Goal: Task Accomplishment & Management: Use online tool/utility

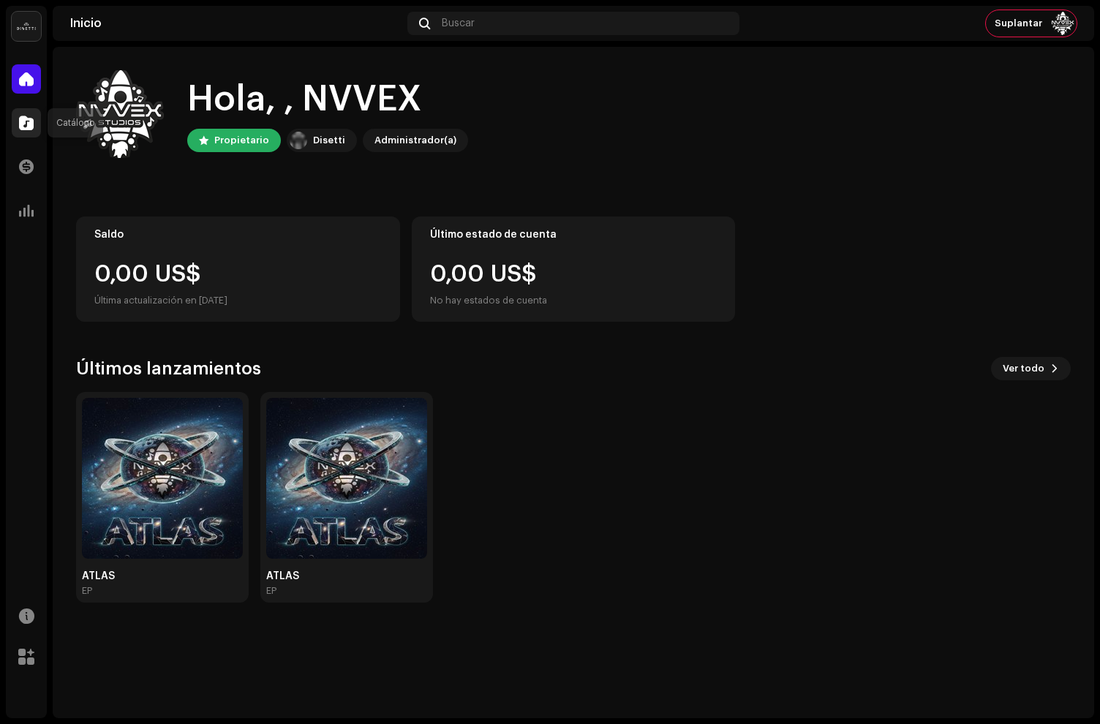
click at [24, 117] on span at bounding box center [26, 123] width 15 height 12
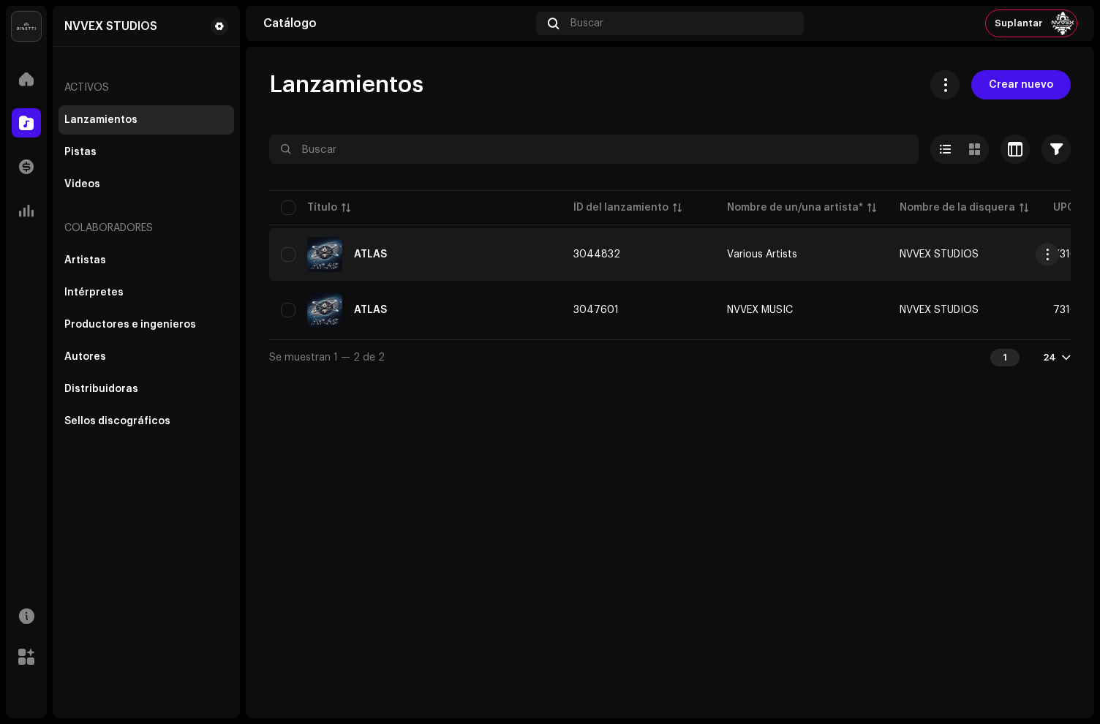
click at [511, 266] on div "ATLAS" at bounding box center [415, 254] width 269 height 35
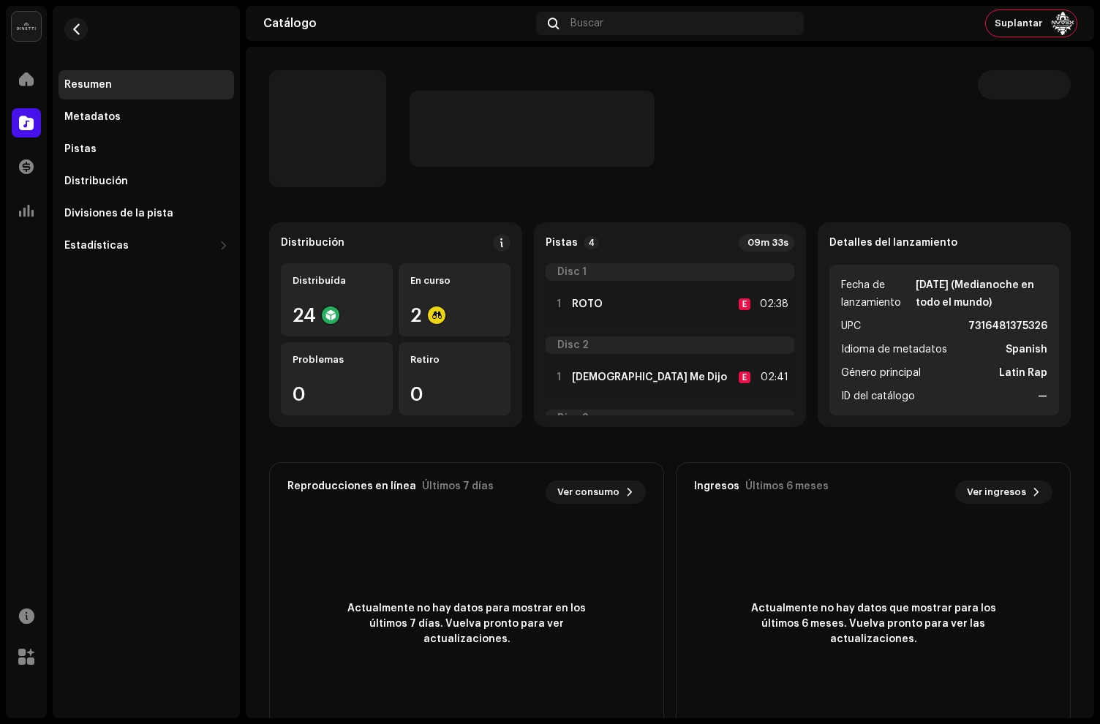
click at [1051, 83] on p-skeleton at bounding box center [1024, 84] width 93 height 29
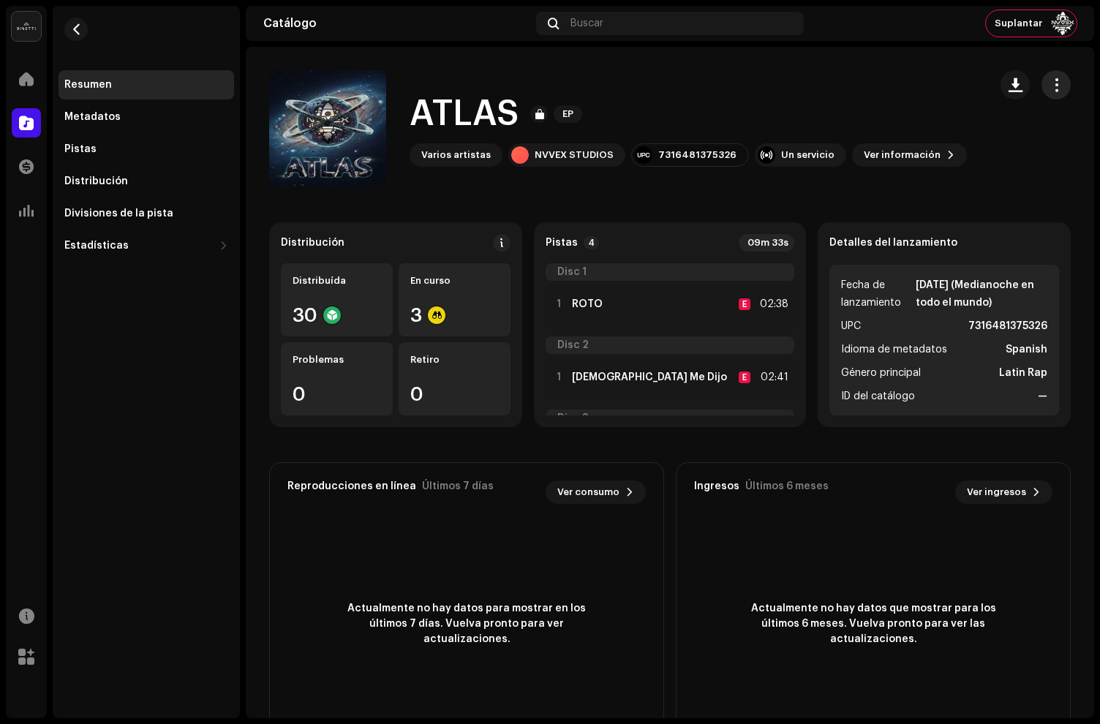
click at [1050, 85] on span "button" at bounding box center [1057, 85] width 14 height 12
click at [796, 99] on div "ATLAS EP" at bounding box center [688, 114] width 557 height 47
click at [98, 143] on div "Pistas" at bounding box center [146, 149] width 164 height 12
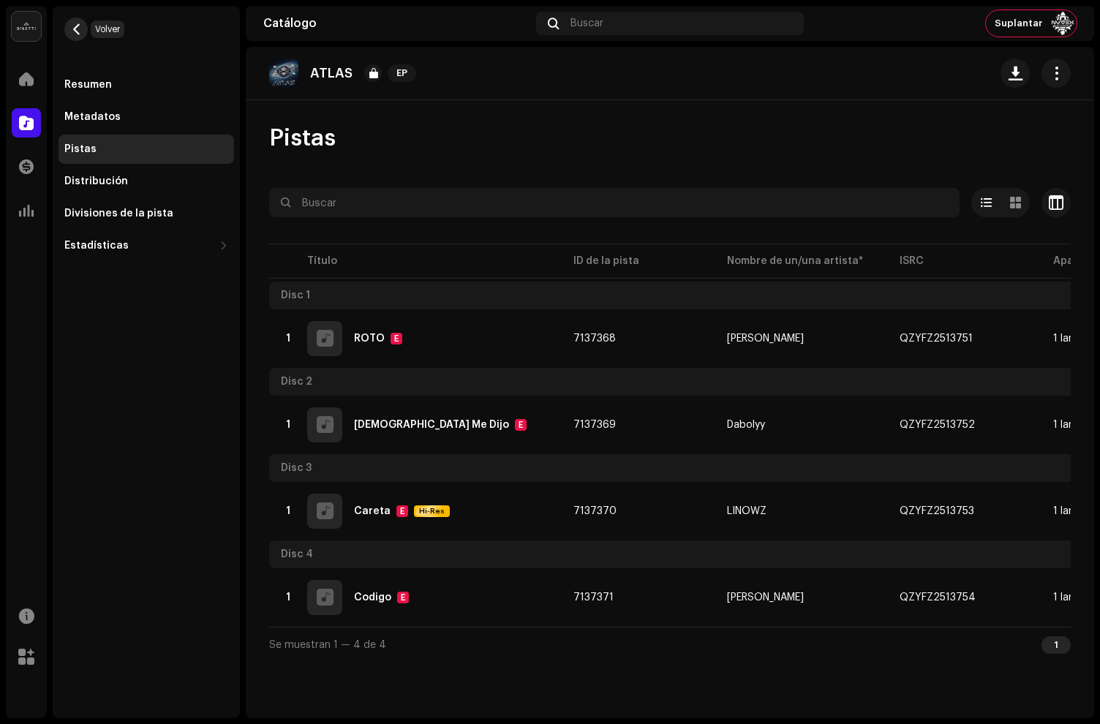
click at [75, 26] on span "button" at bounding box center [76, 29] width 11 height 12
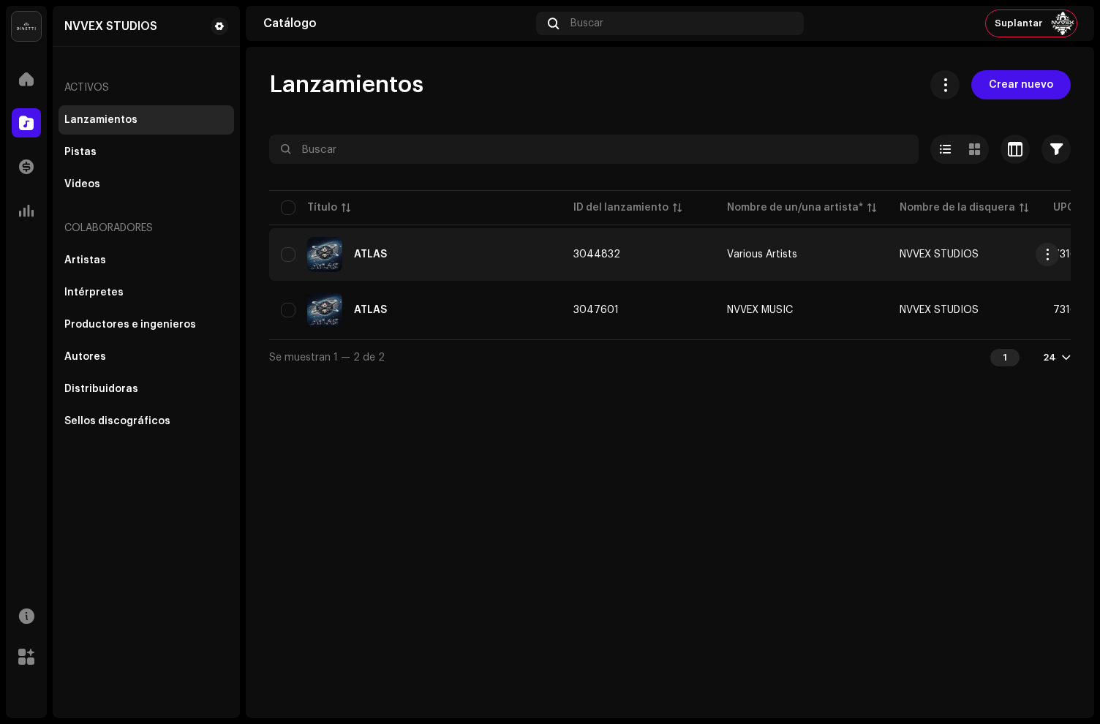
click at [469, 256] on div "ATLAS" at bounding box center [415, 254] width 269 height 35
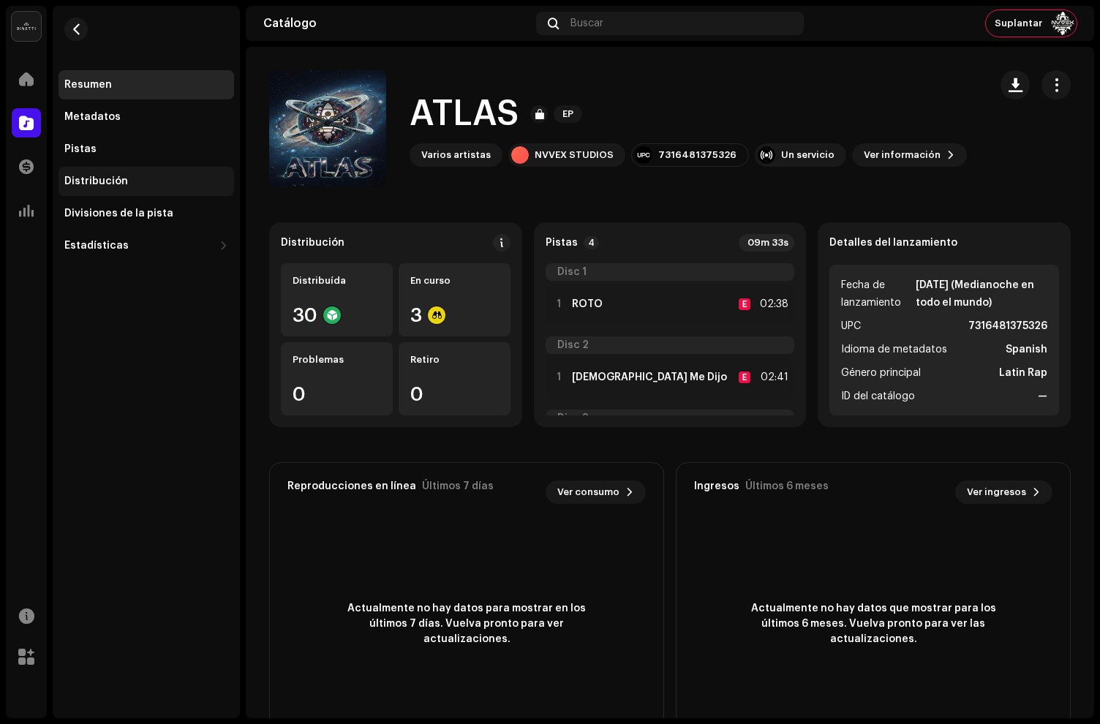
click at [94, 185] on div "Distribución" at bounding box center [96, 182] width 64 height 12
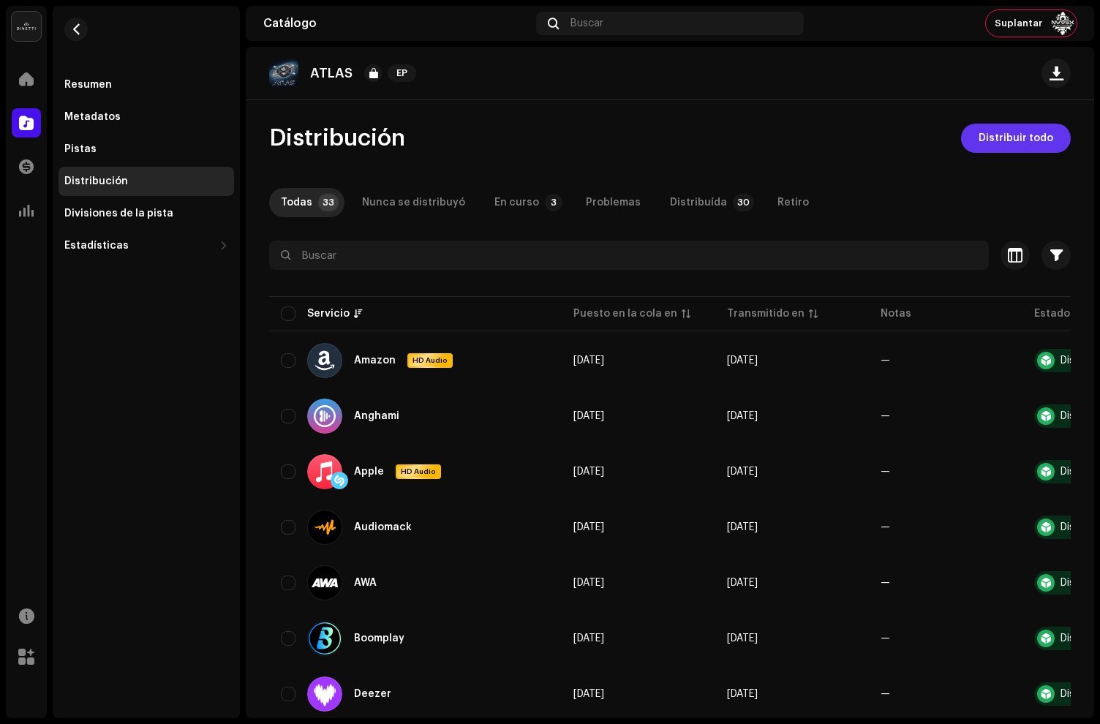
click at [984, 143] on span "Distribuir todo" at bounding box center [1016, 138] width 75 height 29
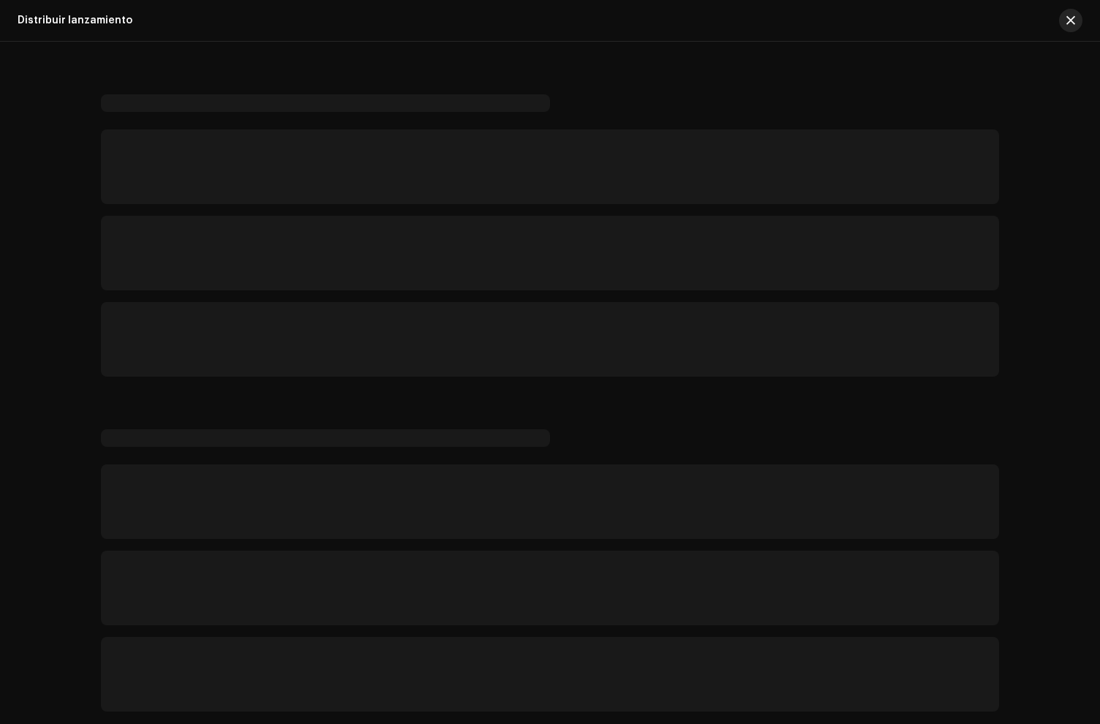
click at [1067, 17] on span "button" at bounding box center [1070, 21] width 9 height 12
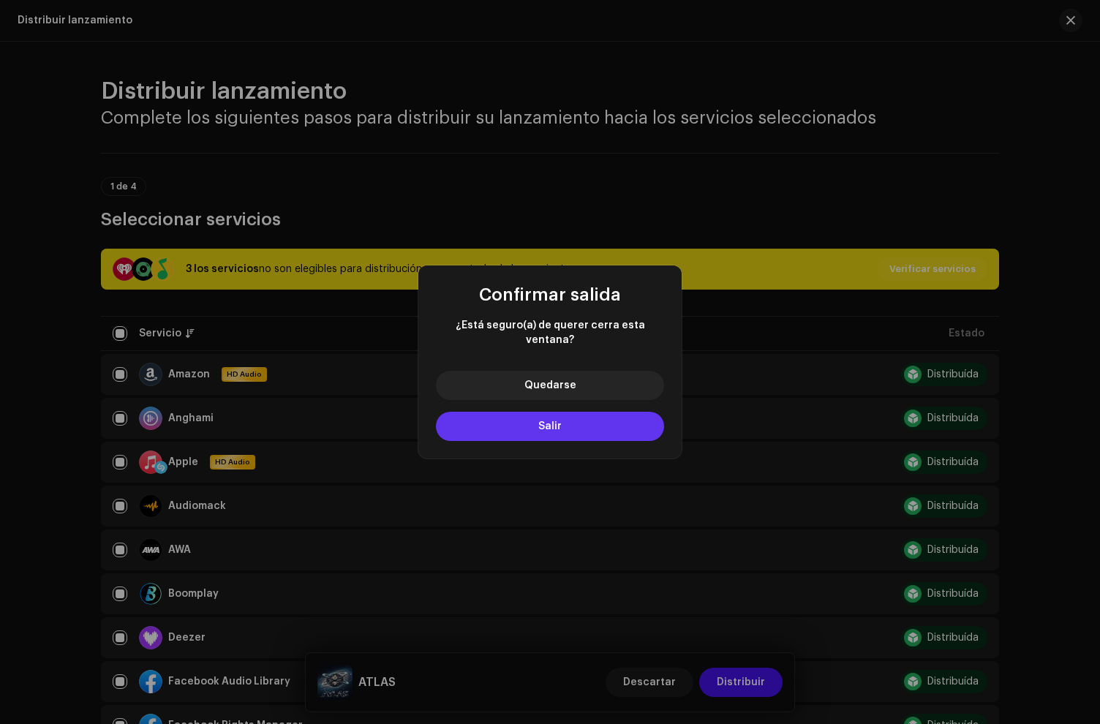
click at [548, 421] on span "Salir" at bounding box center [549, 426] width 23 height 10
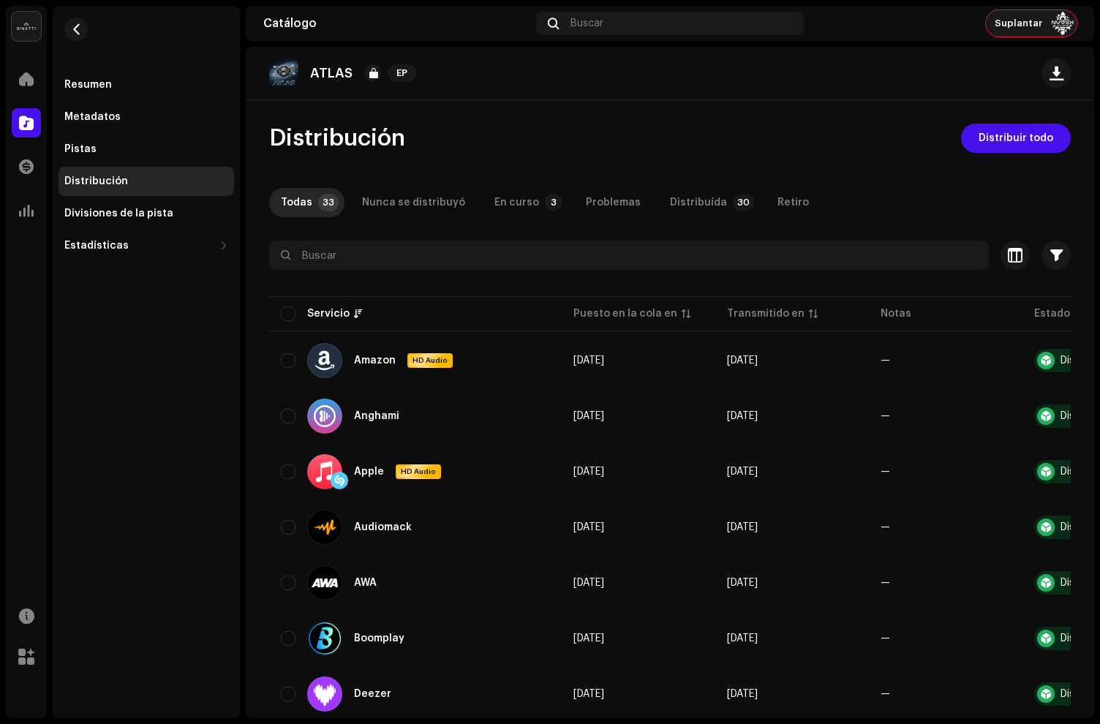
click at [1051, 28] on re-a-cover at bounding box center [1062, 23] width 23 height 23
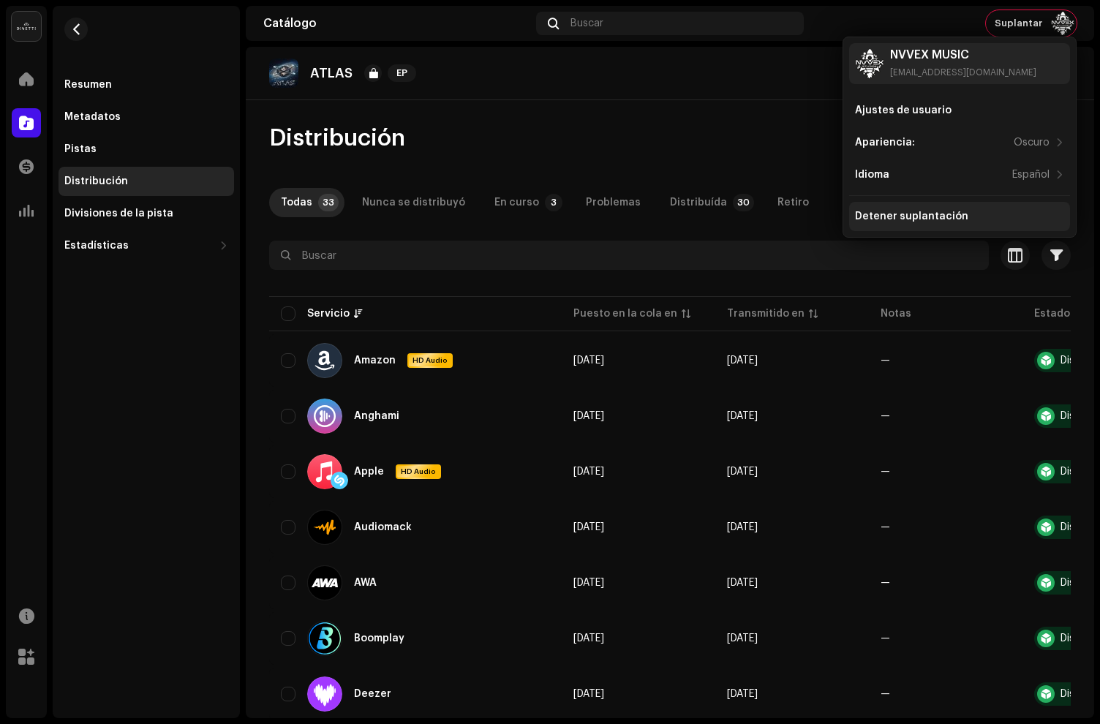
click at [892, 214] on div "Detener suplantación" at bounding box center [911, 217] width 113 height 12
